Goal: Task Accomplishment & Management: Use online tool/utility

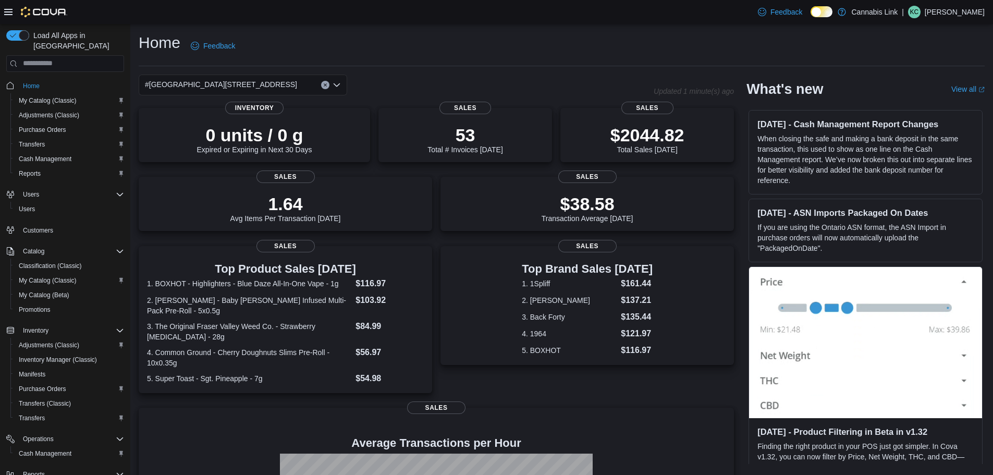
click at [276, 79] on div "#[GEOGRAPHIC_DATA][STREET_ADDRESS]" at bounding box center [243, 85] width 208 height 21
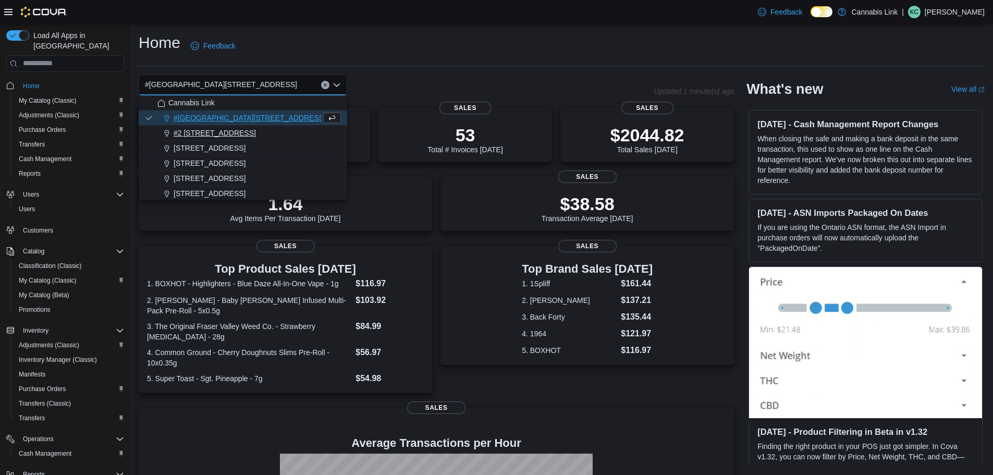
click at [234, 133] on span "#2 [STREET_ADDRESS]" at bounding box center [215, 133] width 82 height 10
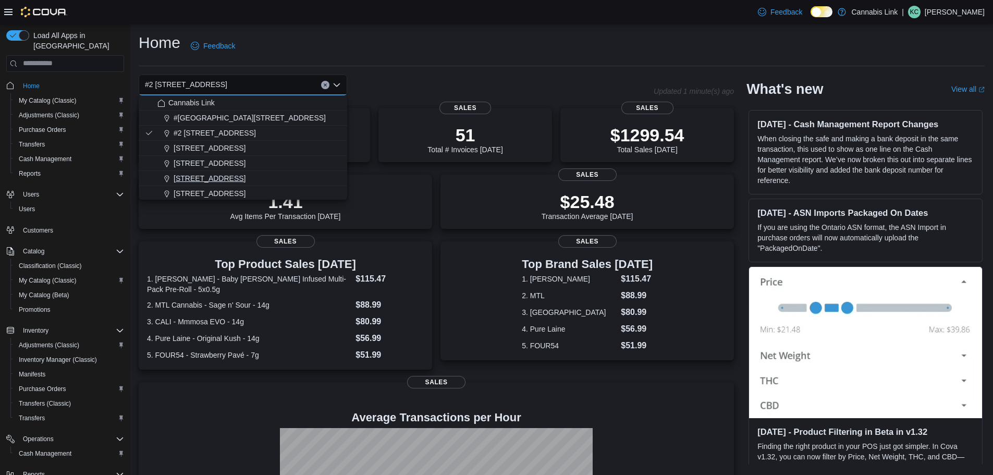
click at [217, 172] on button "[STREET_ADDRESS]" at bounding box center [243, 178] width 208 height 15
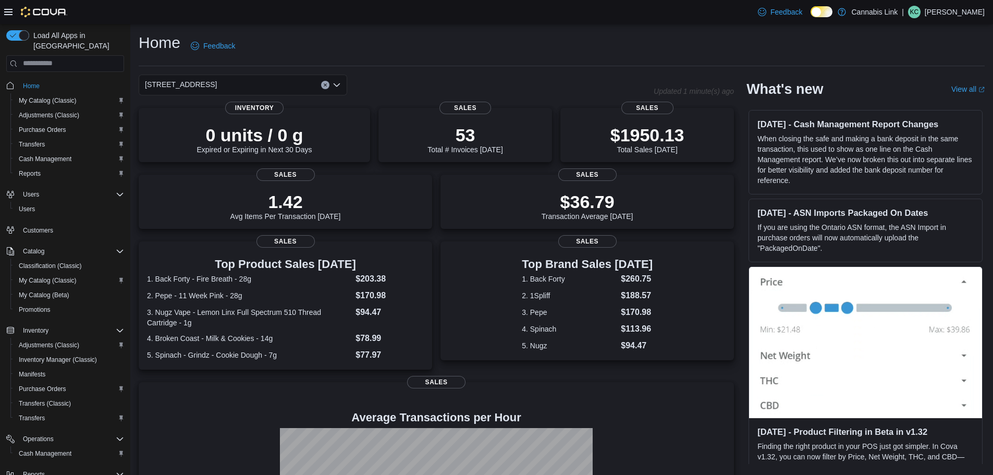
click at [253, 88] on div "[STREET_ADDRESS]" at bounding box center [243, 85] width 208 height 21
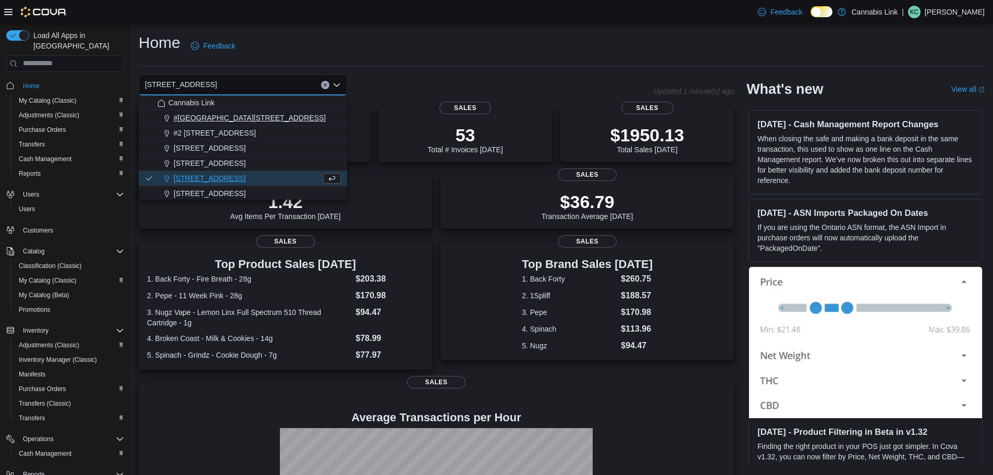
click at [242, 114] on span "#[GEOGRAPHIC_DATA][STREET_ADDRESS]" at bounding box center [250, 118] width 152 height 10
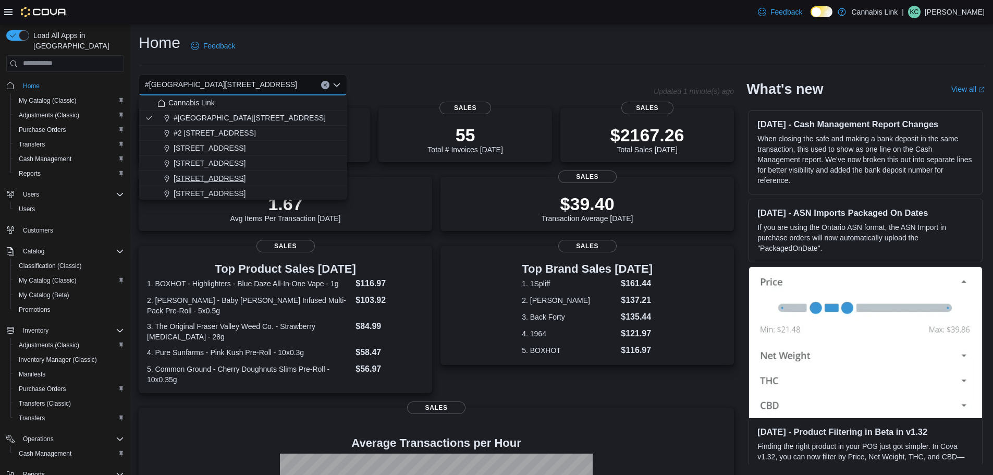
click at [246, 183] on button "[STREET_ADDRESS]" at bounding box center [243, 178] width 208 height 15
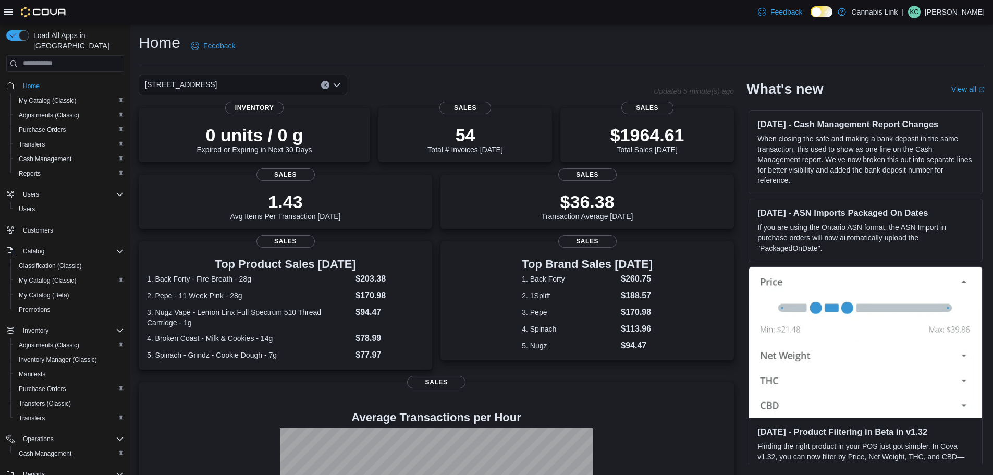
click at [298, 80] on div "[STREET_ADDRESS]" at bounding box center [243, 85] width 208 height 21
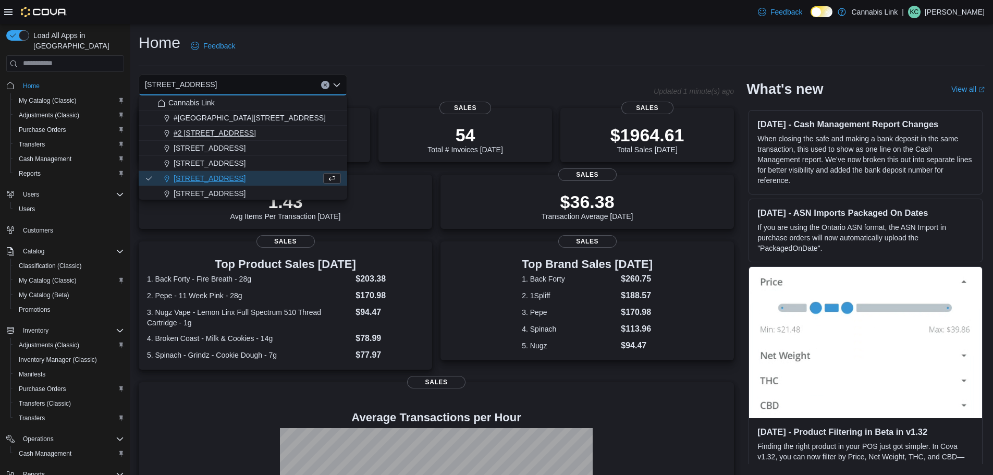
click at [257, 135] on div "#2 [STREET_ADDRESS]" at bounding box center [248, 133] width 183 height 10
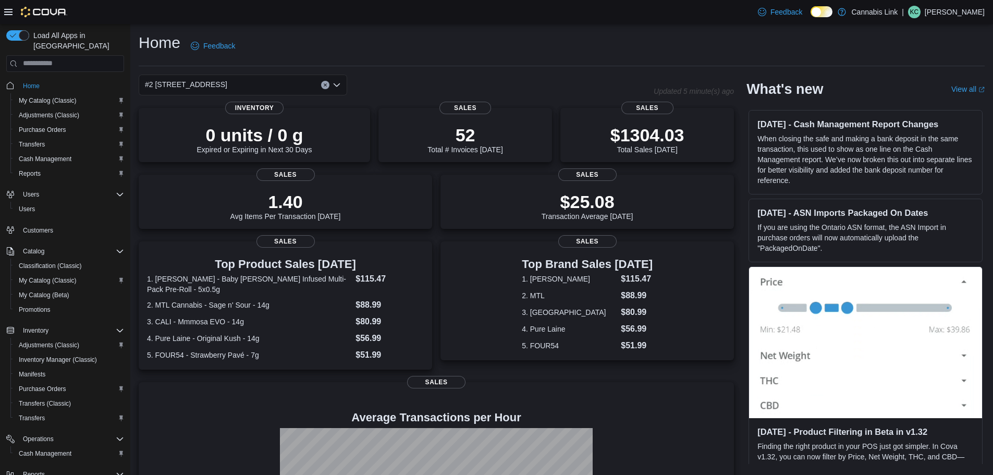
click at [282, 88] on div "#2 [STREET_ADDRESS]" at bounding box center [243, 85] width 208 height 21
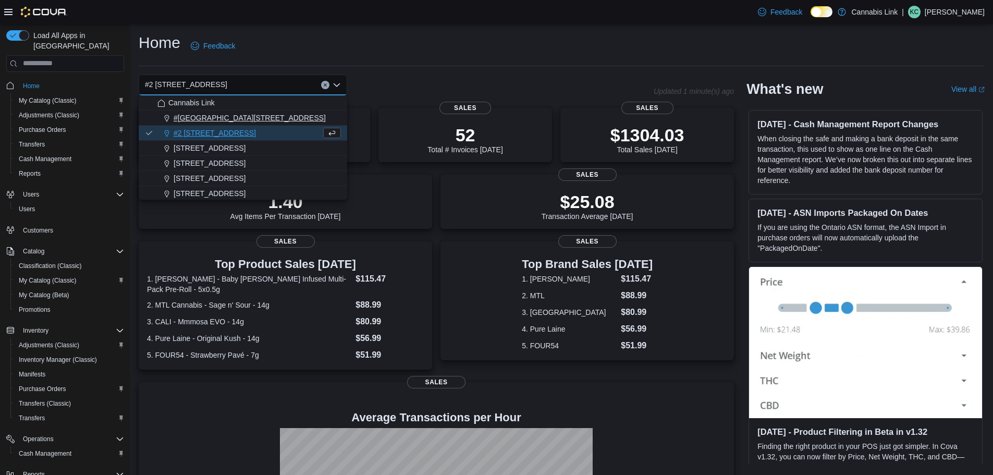
click at [282, 114] on span "#[GEOGRAPHIC_DATA][STREET_ADDRESS]" at bounding box center [250, 118] width 152 height 10
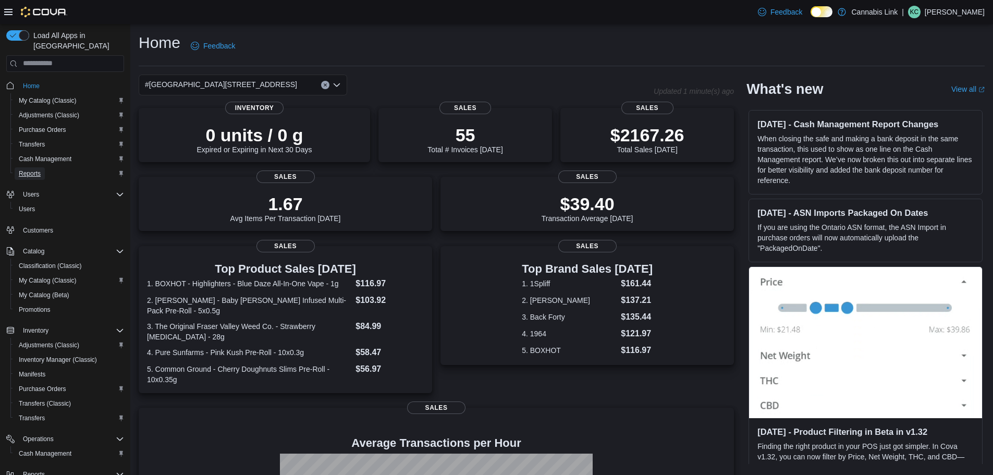
click at [36, 169] on span "Reports" at bounding box center [30, 173] width 22 height 8
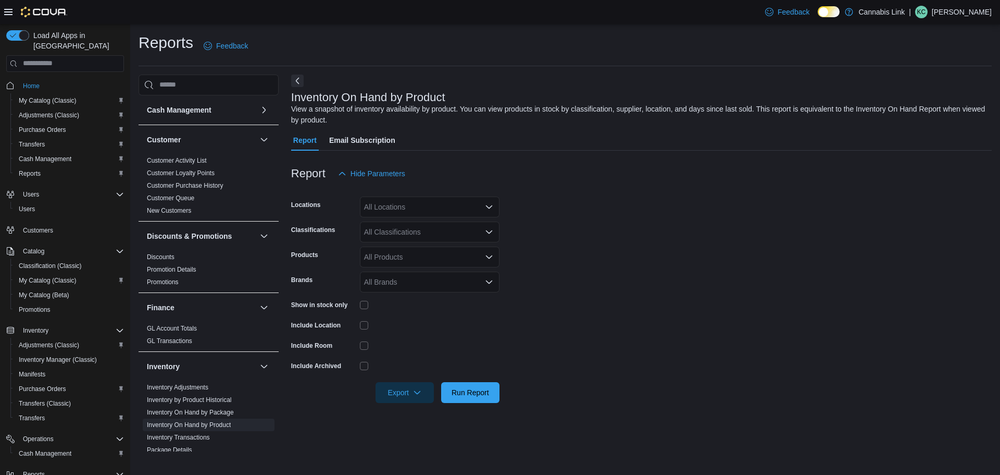
click at [476, 200] on div "All Locations" at bounding box center [430, 206] width 140 height 21
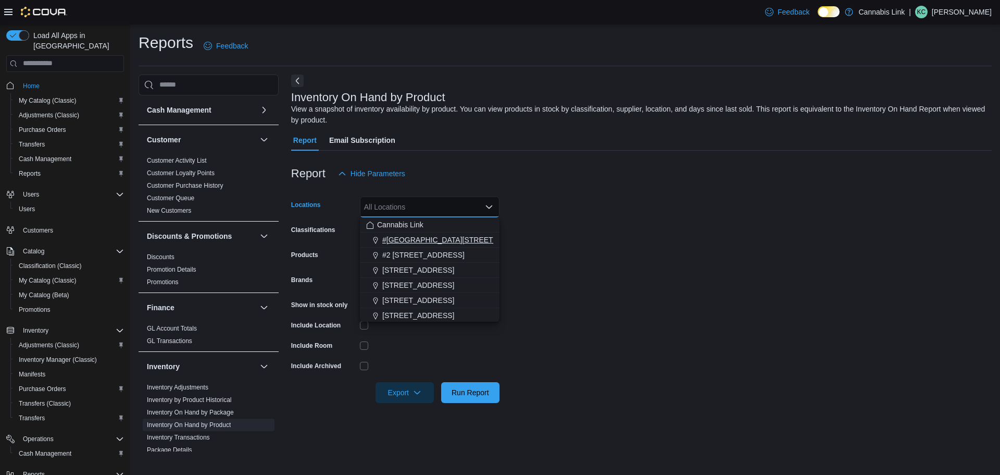
click at [443, 243] on span "#[GEOGRAPHIC_DATA][STREET_ADDRESS]" at bounding box center [458, 239] width 152 height 10
click at [494, 170] on div "Report Hide Parameters" at bounding box center [641, 173] width 701 height 21
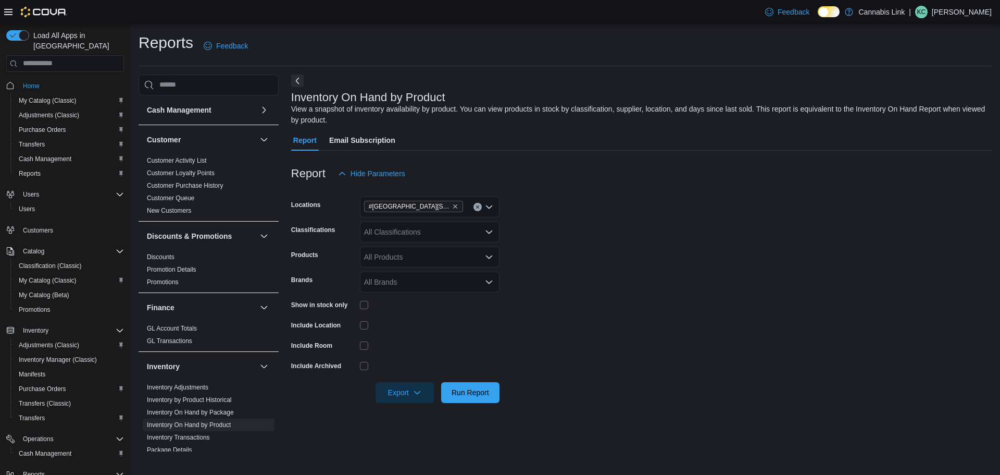
click at [363, 298] on div at bounding box center [430, 304] width 140 height 16
click at [415, 398] on span "Export" at bounding box center [405, 391] width 46 height 21
click at [413, 323] on button "Export to Excel" at bounding box center [406, 329] width 59 height 21
